Goal: Task Accomplishment & Management: Use online tool/utility

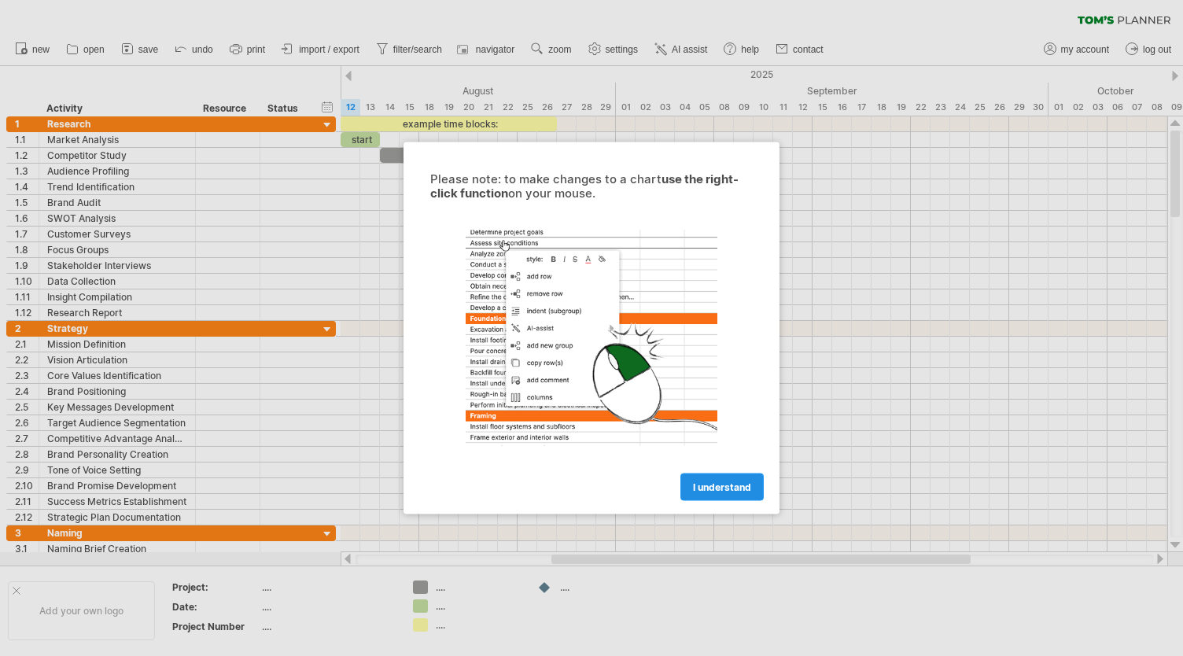
click at [719, 485] on span "I understand" at bounding box center [722, 487] width 58 height 12
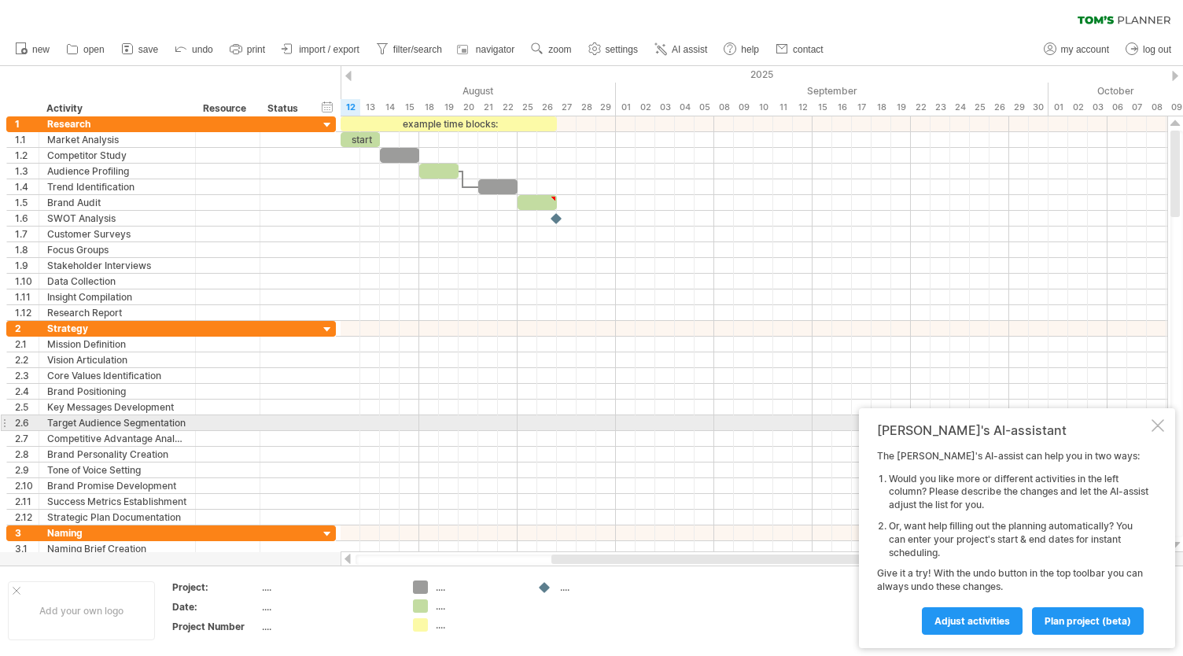
click at [1154, 425] on div at bounding box center [1157, 425] width 13 height 13
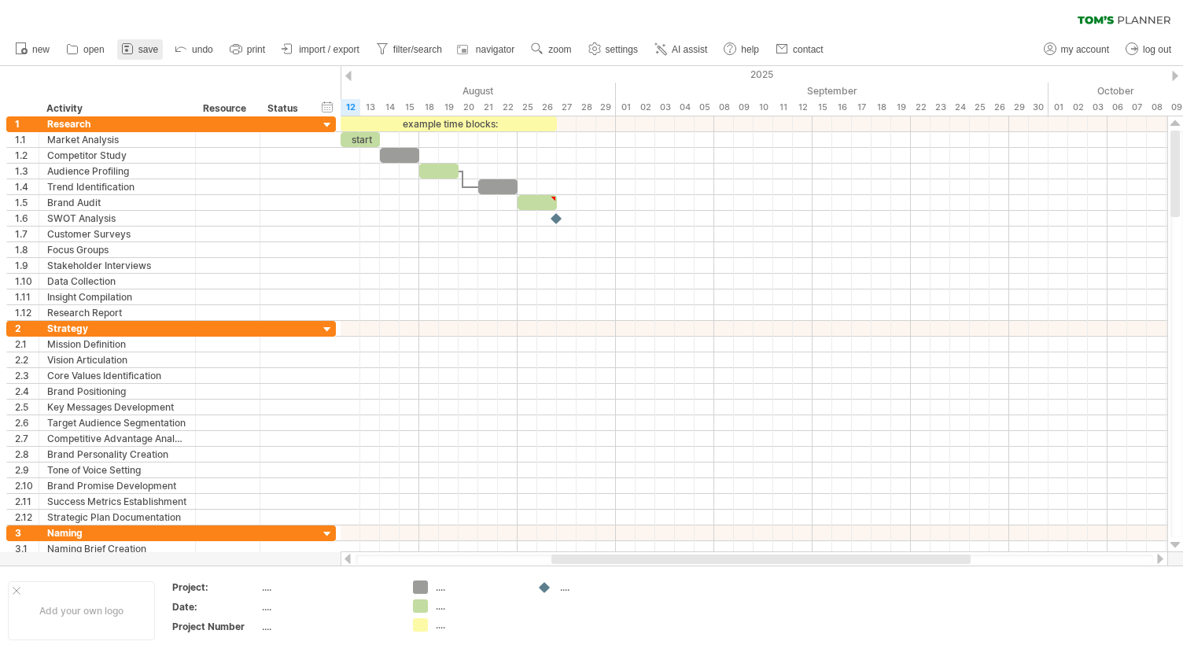
click at [144, 45] on span "save" at bounding box center [148, 49] width 20 height 11
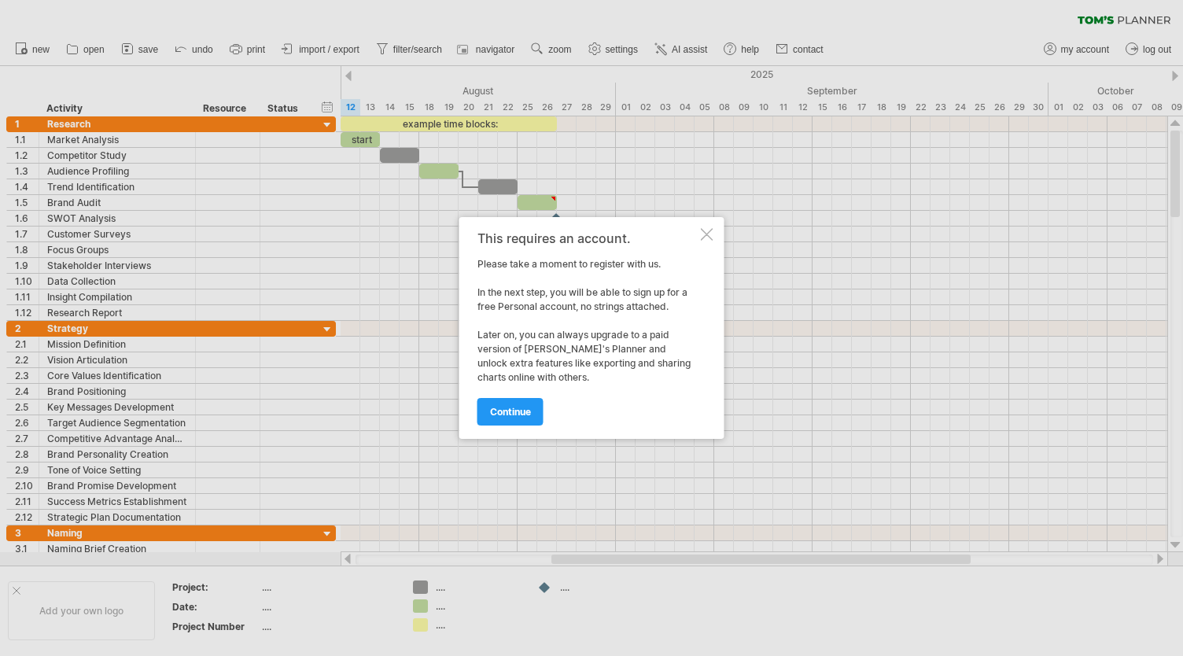
click at [711, 230] on div at bounding box center [707, 234] width 13 height 13
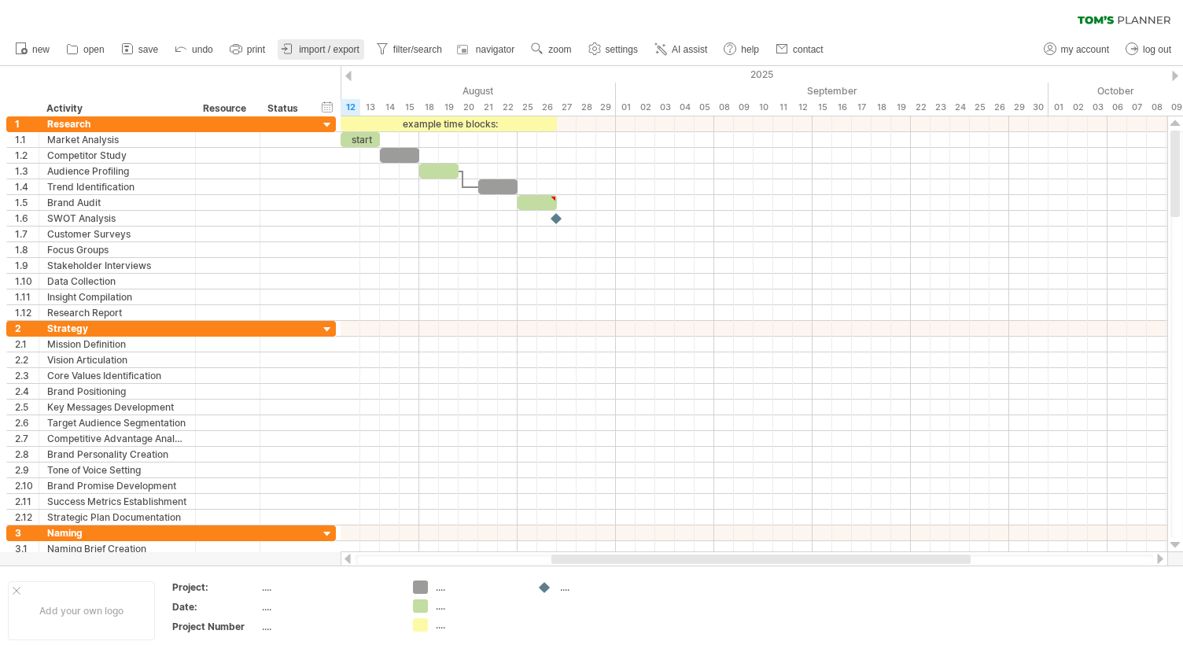
click at [349, 47] on span "import / export" at bounding box center [329, 49] width 61 height 11
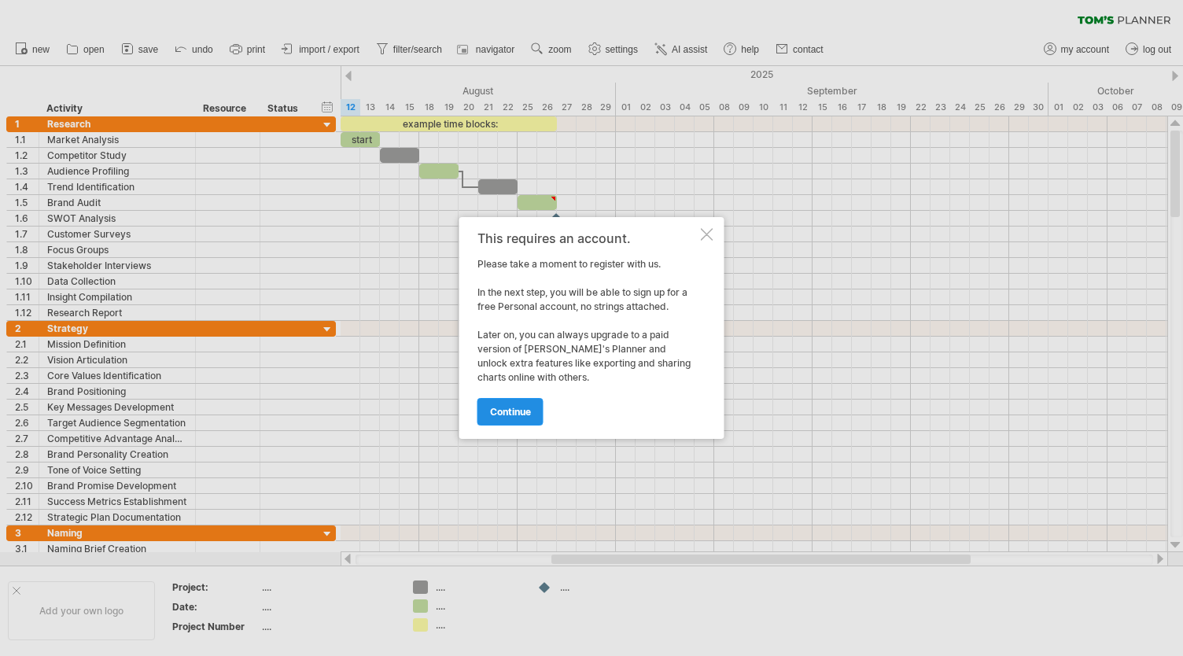
click at [513, 408] on span "continue" at bounding box center [510, 412] width 41 height 12
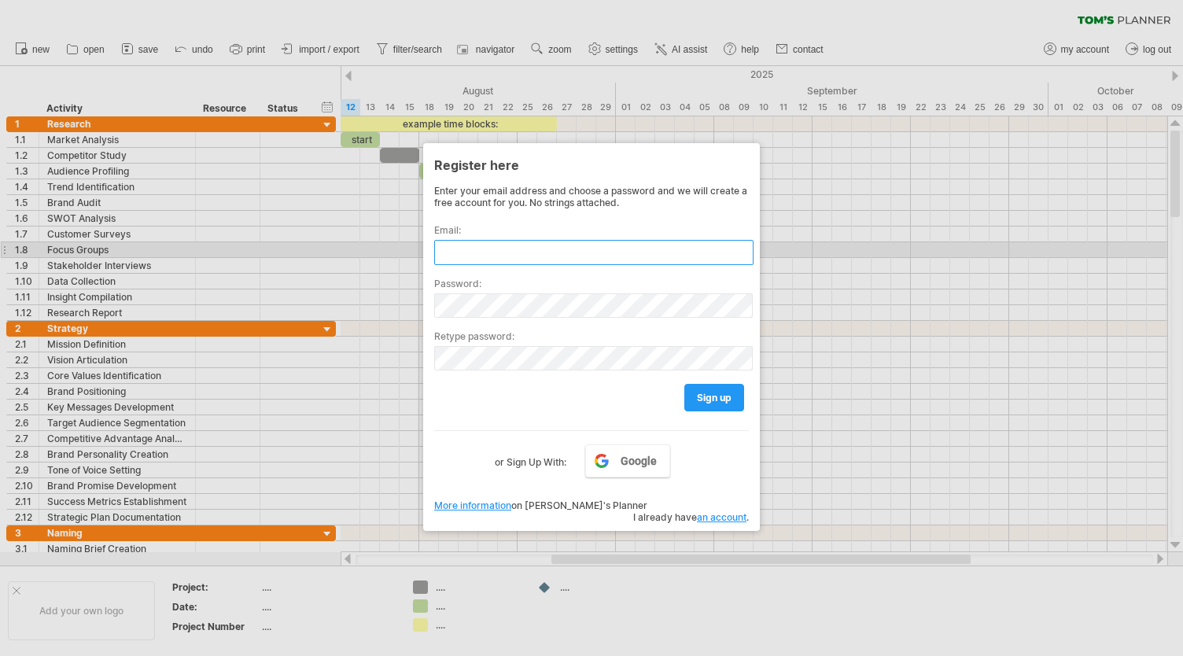
click at [524, 252] on input "text" at bounding box center [593, 252] width 319 height 25
type input "**********"
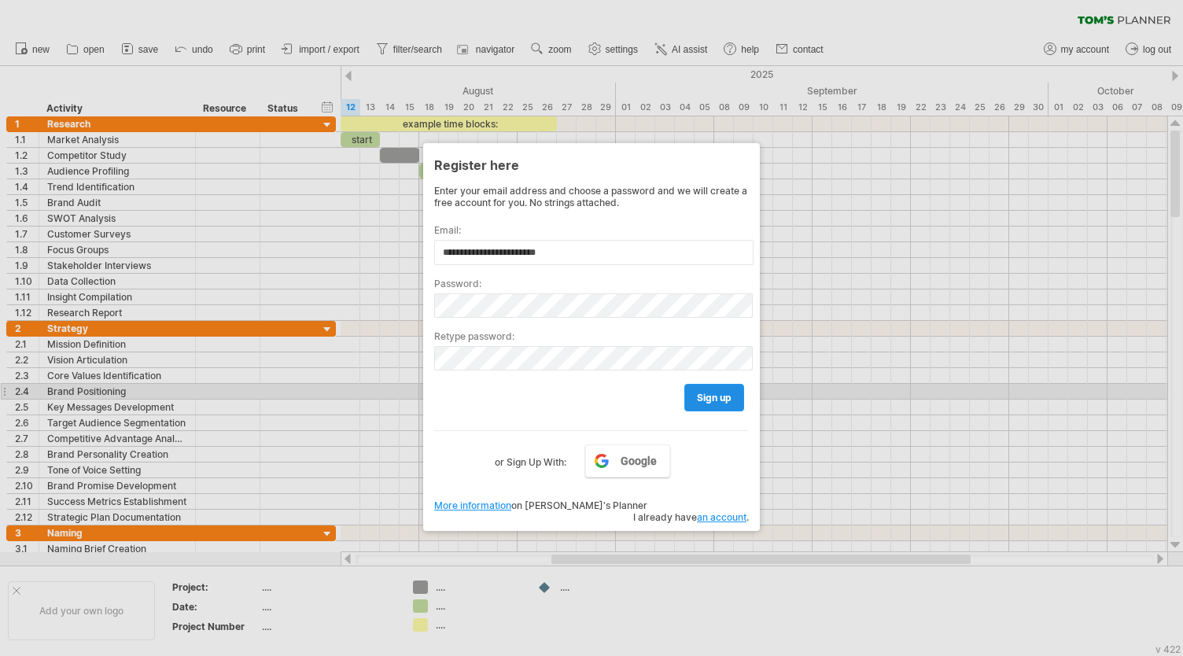
click at [714, 395] on span "sign up" at bounding box center [714, 398] width 35 height 12
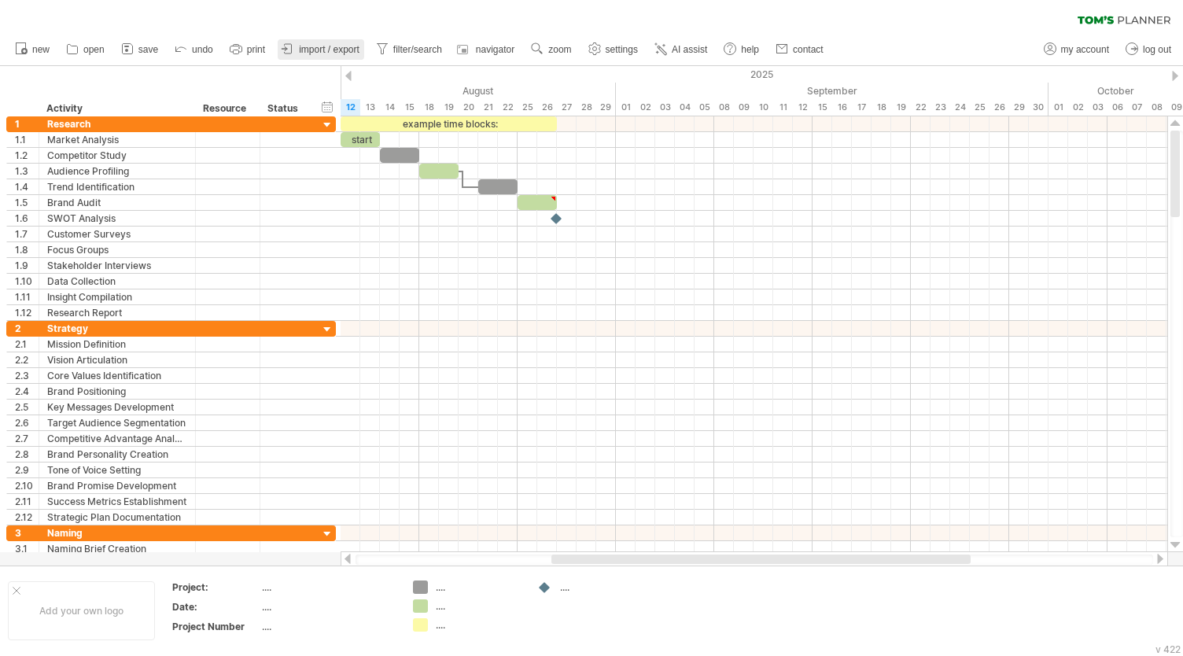
click at [318, 55] on link "import / export" at bounding box center [321, 49] width 86 height 20
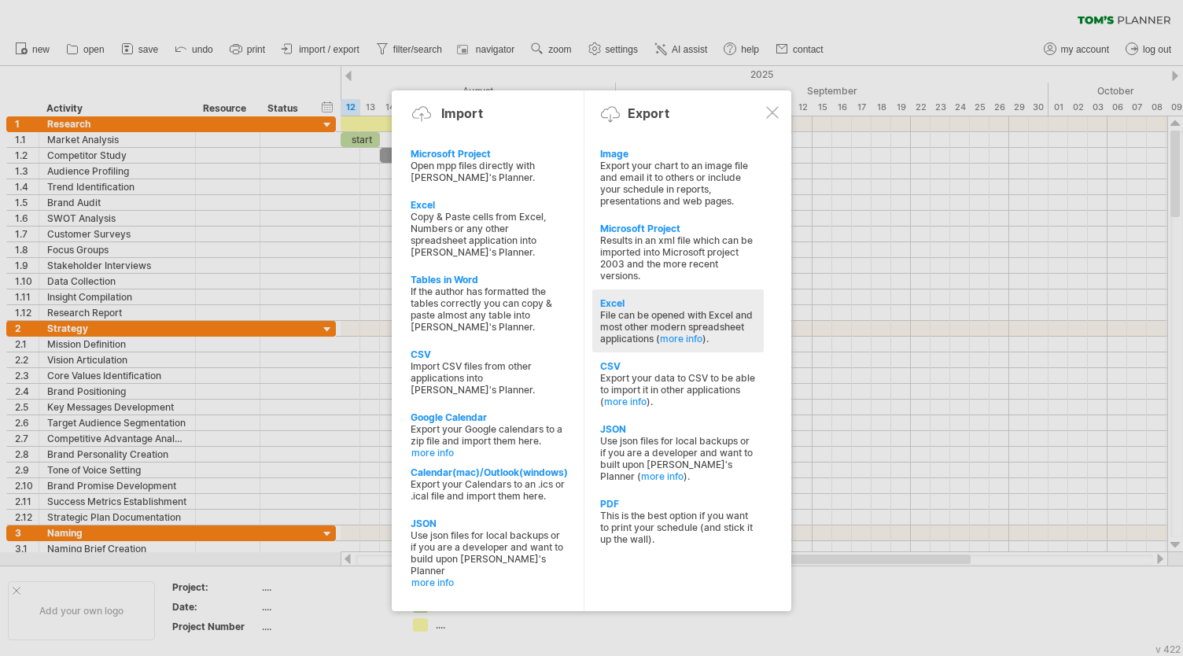
click at [621, 297] on div "Excel" at bounding box center [678, 303] width 156 height 12
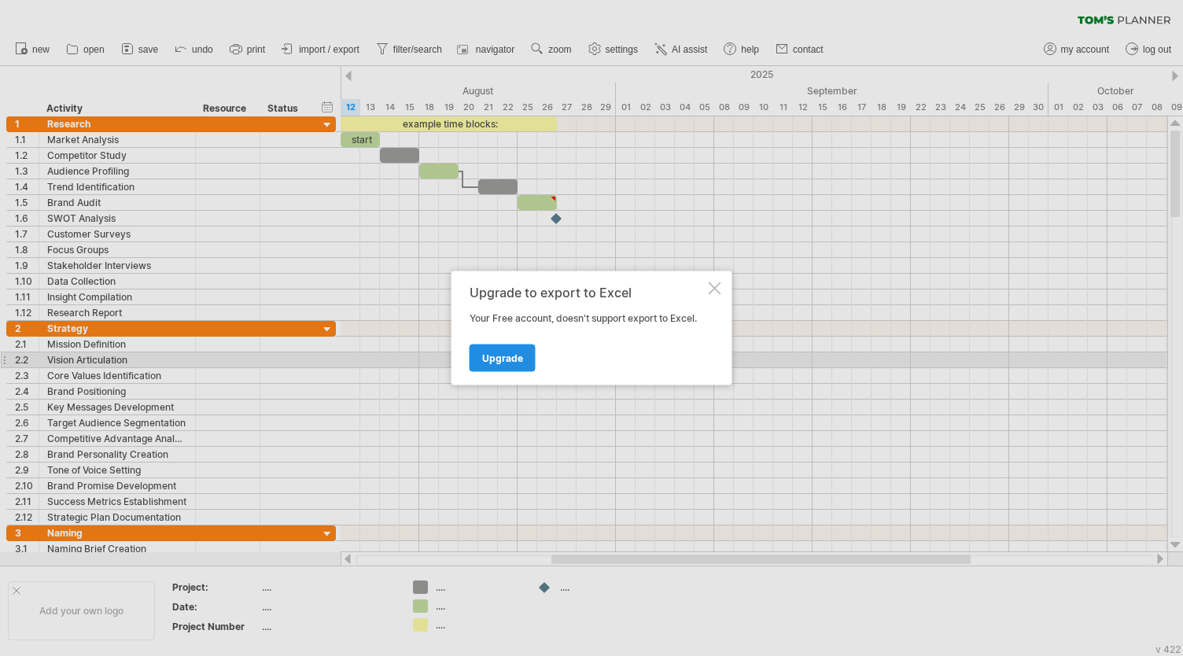
click at [522, 358] on link "Upgrade" at bounding box center [502, 358] width 66 height 28
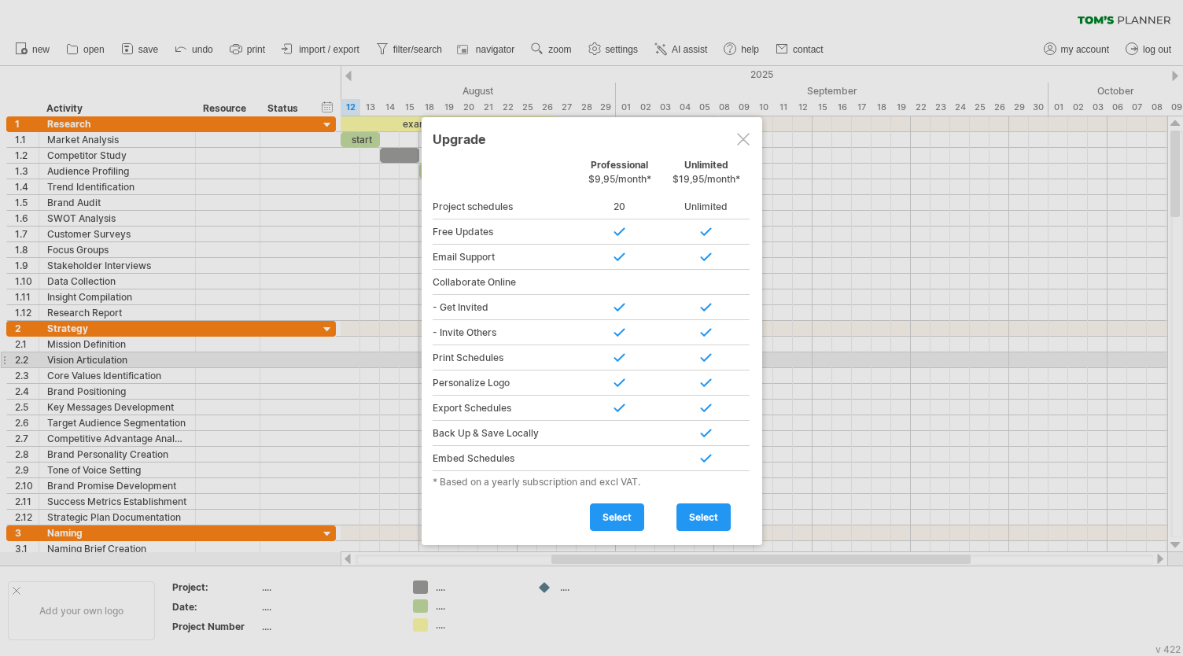
click at [745, 138] on div at bounding box center [743, 139] width 13 height 13
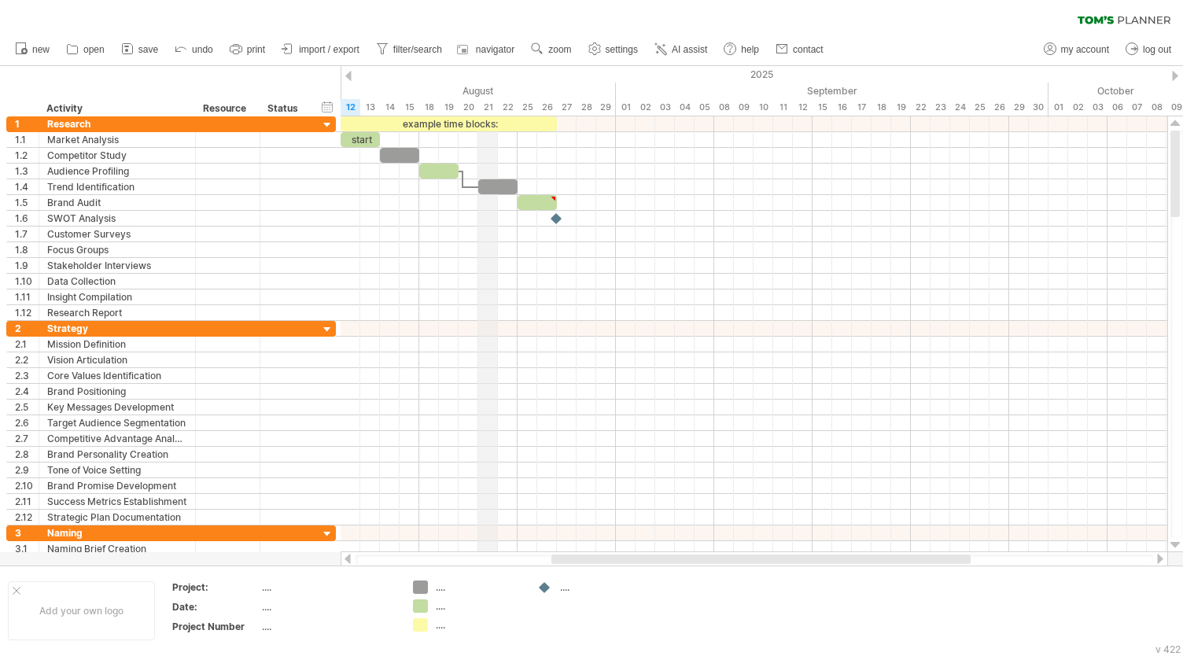
drag, startPoint x: 24, startPoint y: 75, endPoint x: 677, endPoint y: 210, distance: 667.1
click at [677, 210] on div "Trying to reach [DOMAIN_NAME] Connected again... 0% clear filter new 1" at bounding box center [591, 328] width 1183 height 656
click at [138, 96] on div "hide start/end/duration show start/end/duration ******** Activity ******** Reso…" at bounding box center [170, 91] width 340 height 50
click at [322, 51] on span "import / export" at bounding box center [329, 49] width 61 height 11
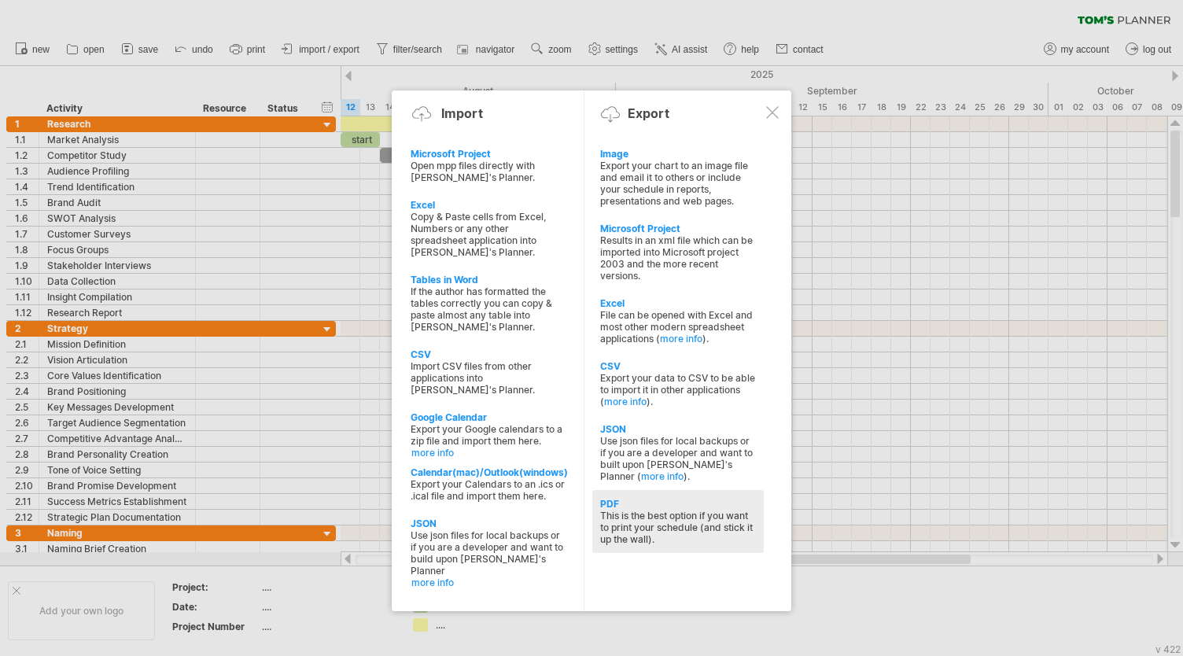
click at [616, 498] on div "PDF" at bounding box center [678, 504] width 156 height 12
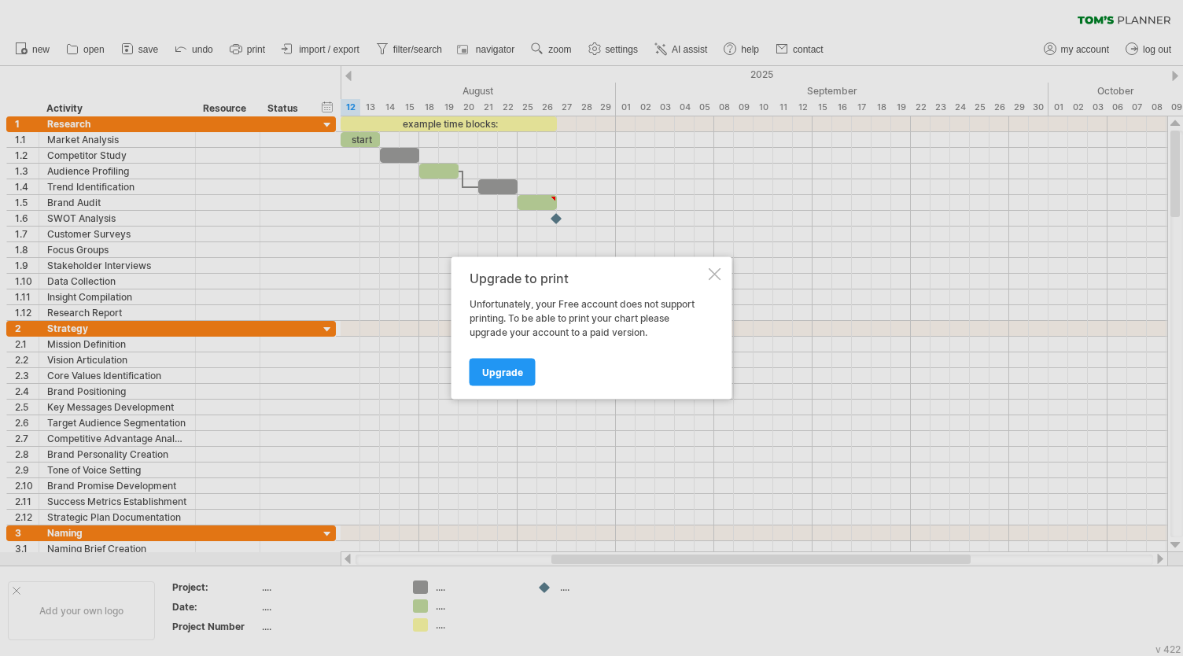
click at [712, 270] on div at bounding box center [714, 274] width 13 height 13
